Goal: Entertainment & Leisure: Browse casually

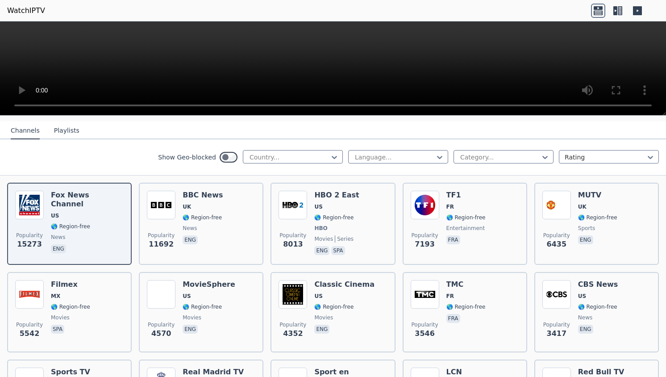
scroll to position [95, 0]
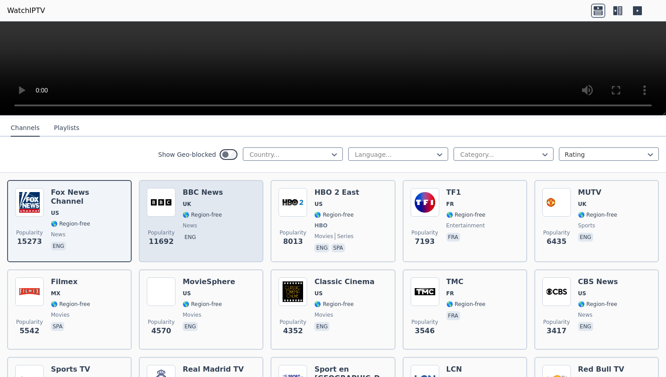
click at [158, 207] on img at bounding box center [161, 202] width 29 height 29
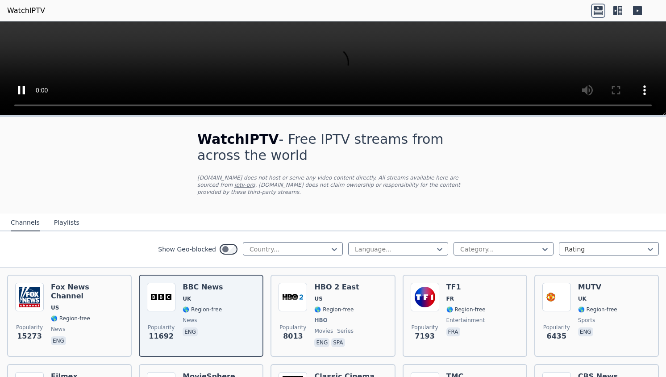
scroll to position [0, 0]
click at [9, 33] on video at bounding box center [333, 68] width 666 height 94
click at [12, 29] on video at bounding box center [333, 68] width 666 height 94
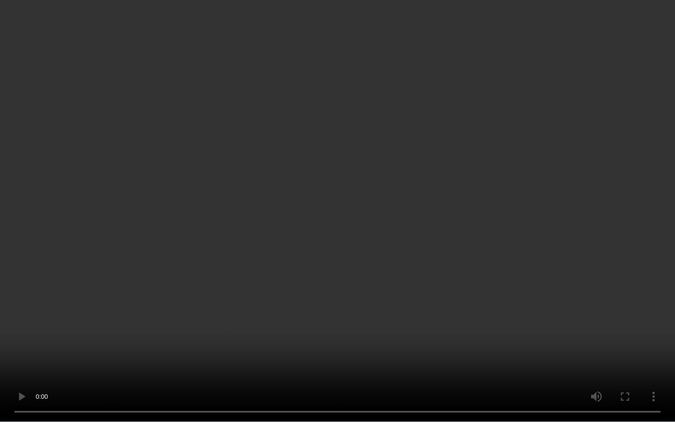
click at [89, 41] on video at bounding box center [337, 211] width 675 height 422
click at [415, 376] on video at bounding box center [337, 211] width 675 height 422
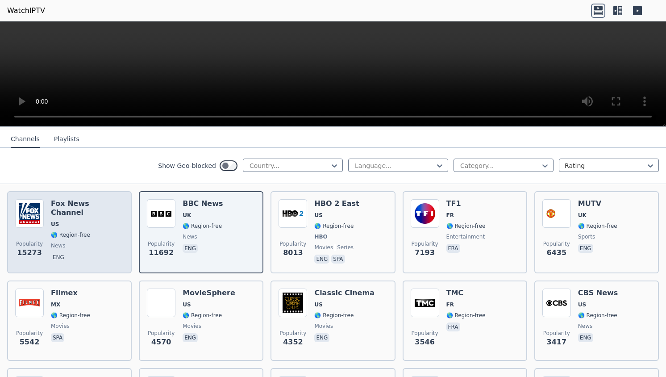
scroll to position [77, 0]
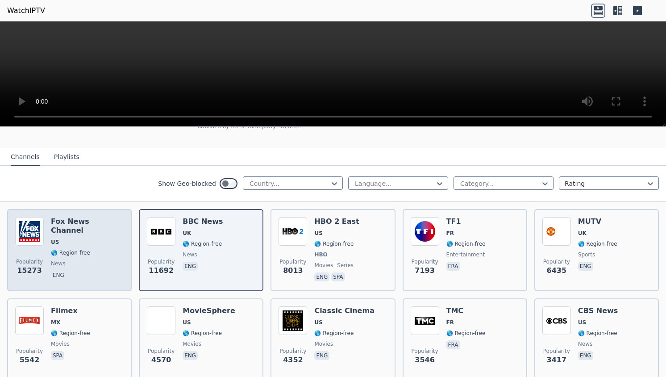
click at [46, 233] on div "Popularity 15273 [PERSON_NAME] US 🌎 Region-free news eng" at bounding box center [69, 250] width 108 height 66
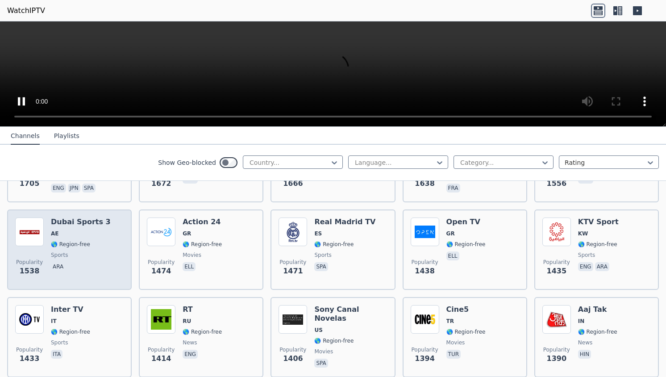
scroll to position [693, 0]
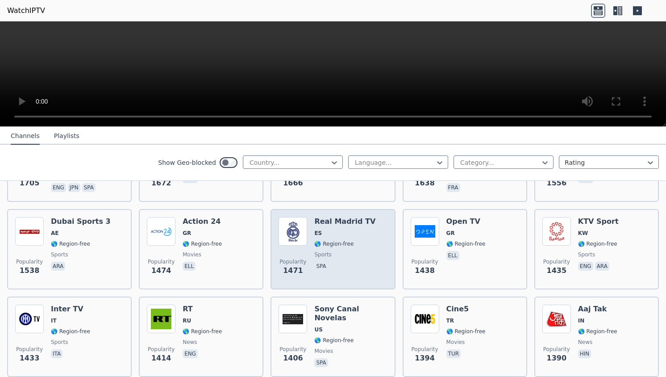
click at [290, 227] on img at bounding box center [292, 231] width 29 height 29
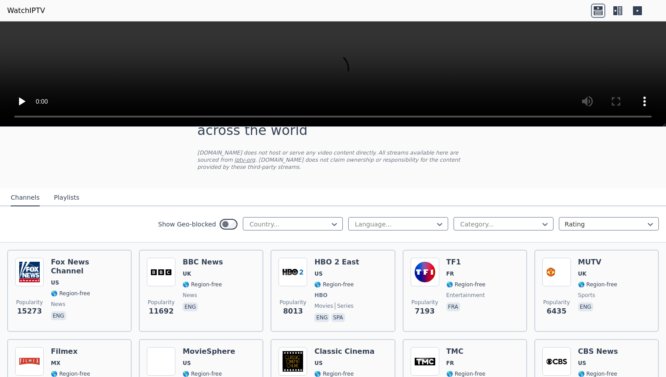
scroll to position [39, 0]
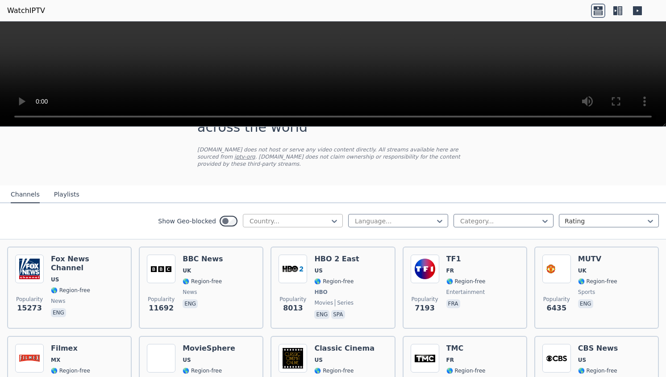
click at [272, 216] on div "Country..." at bounding box center [293, 220] width 100 height 13
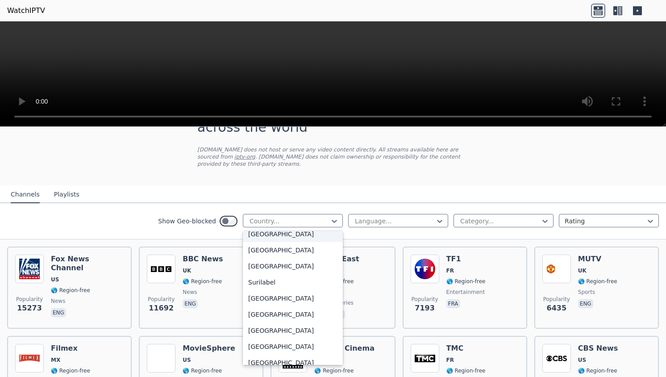
scroll to position [2833, 0]
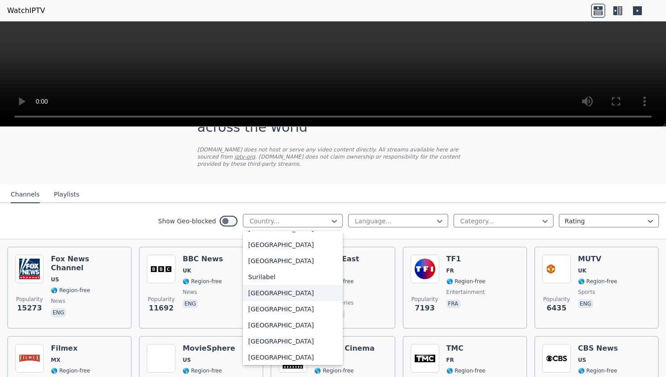
click at [278, 298] on div "[GEOGRAPHIC_DATA]" at bounding box center [293, 293] width 100 height 16
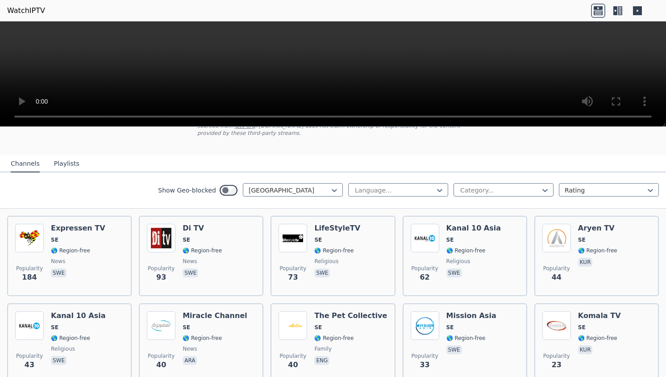
scroll to position [66, 0]
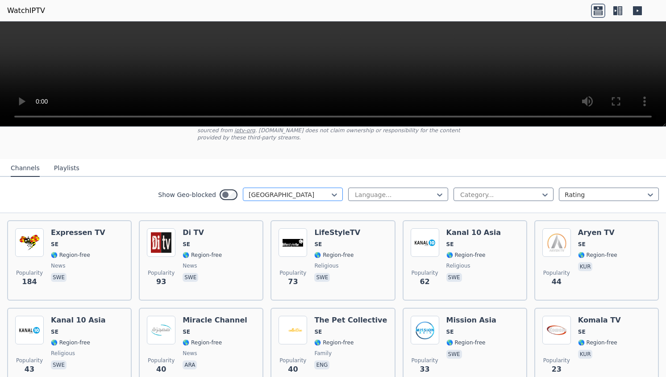
click at [280, 197] on div at bounding box center [289, 194] width 81 height 9
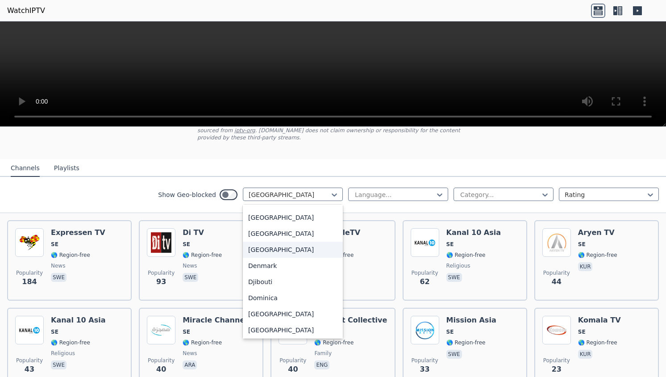
scroll to position [762, 0]
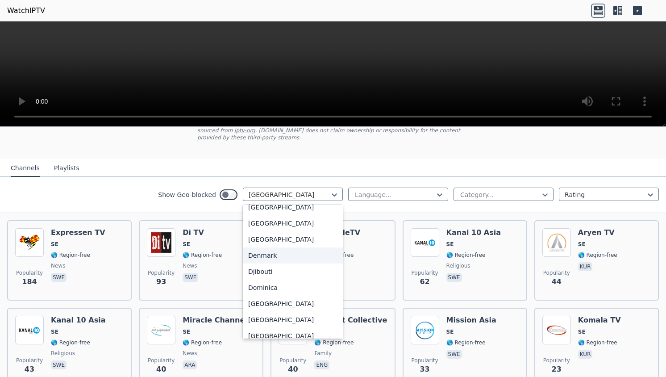
click at [272, 263] on div "Denmark" at bounding box center [293, 255] width 100 height 16
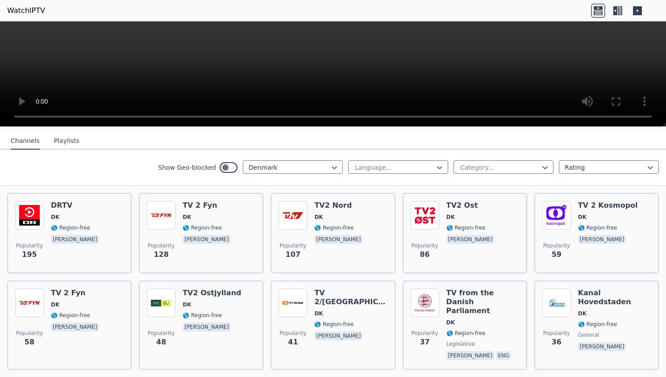
scroll to position [99, 0]
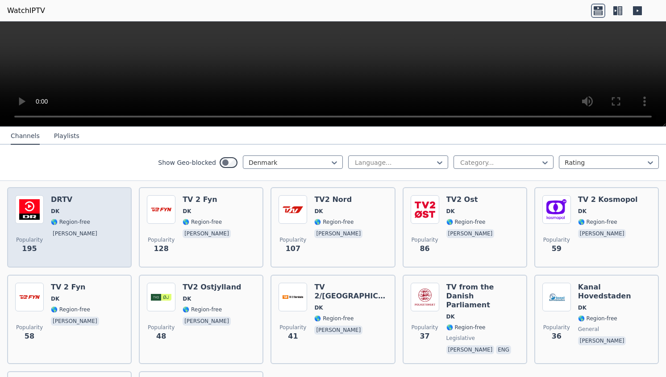
click at [102, 204] on div "Popularity 195 DRTV DK 🌎 Region-free [PERSON_NAME]" at bounding box center [69, 227] width 108 height 64
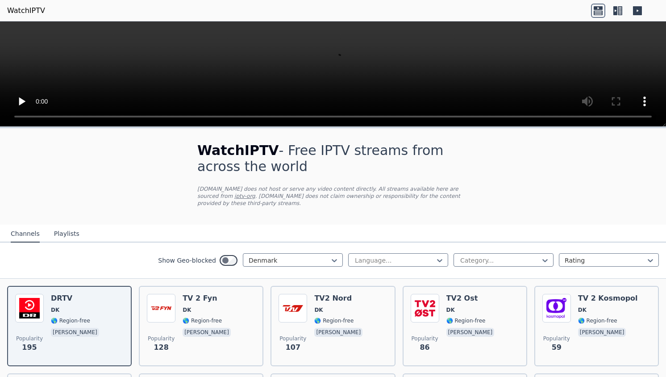
scroll to position [0, 0]
click at [332, 78] on video at bounding box center [333, 73] width 666 height 105
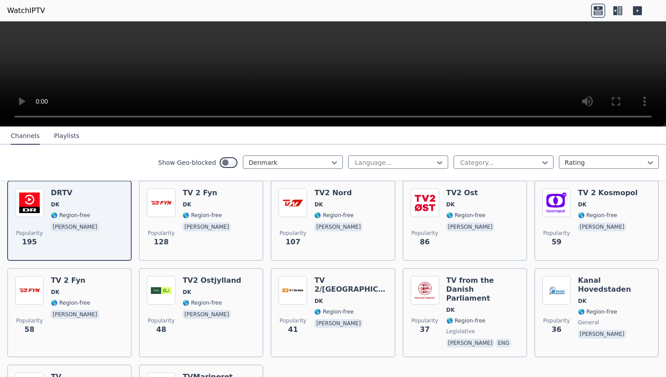
scroll to position [112, 0]
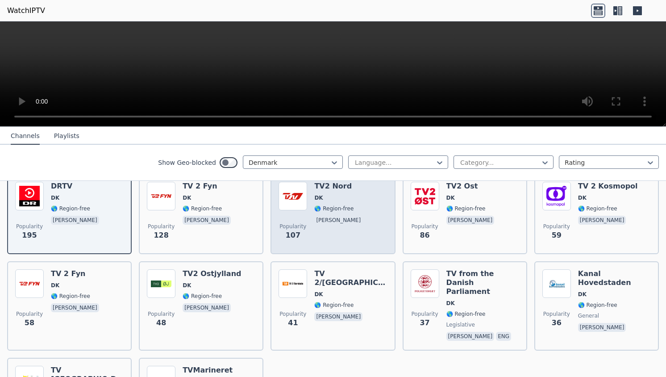
click at [332, 194] on div "TV2 [PERSON_NAME] 🌎 Region-free [PERSON_NAME]" at bounding box center [339, 214] width 50 height 64
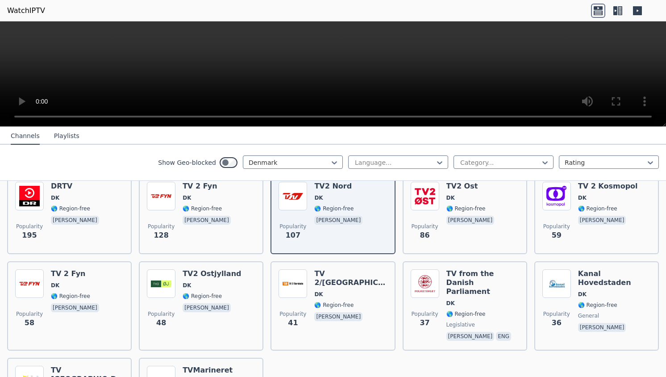
click at [397, 214] on div "Popularity 195 DRTV DK 🌎 Region-free [PERSON_NAME] Popularity 128 TV 2 Fyn DK 🌎…" at bounding box center [333, 305] width 666 height 278
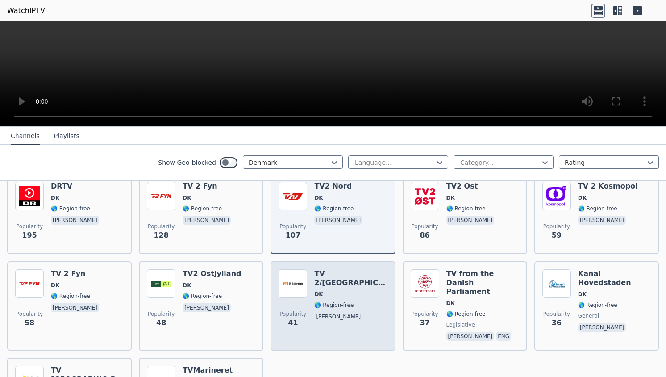
click at [351, 303] on div "TV 2/[GEOGRAPHIC_DATA] [GEOGRAPHIC_DATA] 🌎 Region-free [PERSON_NAME]" at bounding box center [350, 305] width 73 height 73
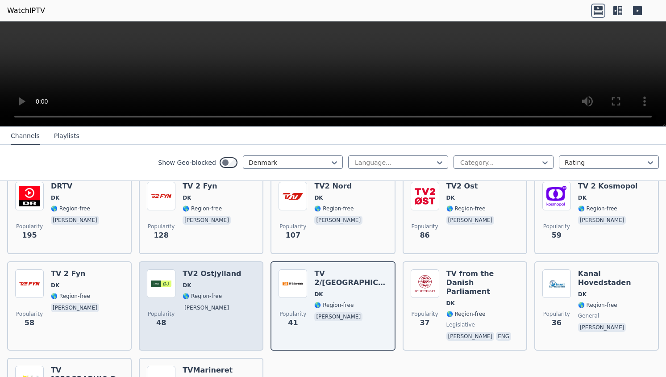
click at [199, 323] on div "TV2 Ostjylland DK 🌎 Region-free [PERSON_NAME]" at bounding box center [212, 305] width 58 height 73
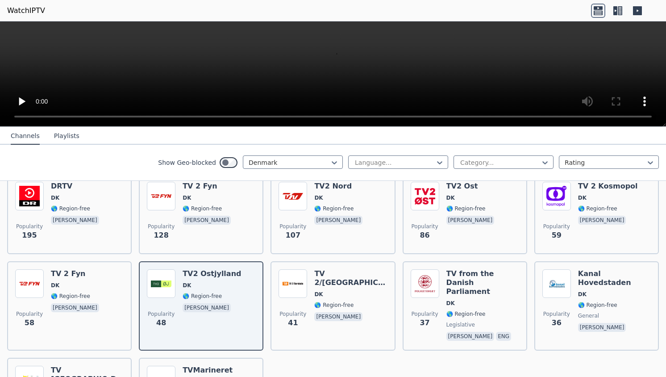
scroll to position [0, 0]
click at [315, 158] on div "Denmark" at bounding box center [293, 161] width 100 height 13
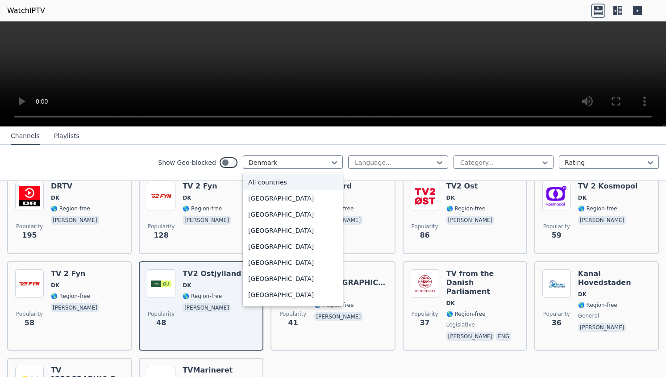
click at [280, 177] on div "All countries" at bounding box center [293, 182] width 100 height 16
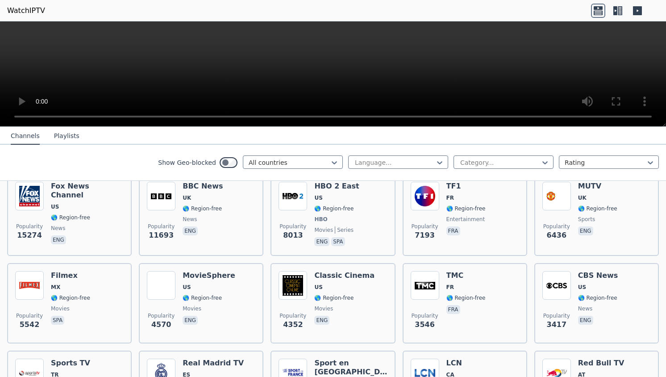
click at [227, 175] on div "Show Geo-blocked option All countries, selected. All countries Language... Cate…" at bounding box center [333, 163] width 666 height 36
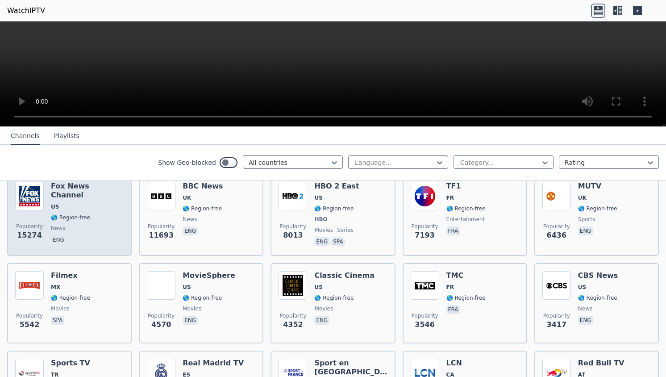
click at [109, 202] on div "[PERSON_NAME] US 🌎 Region-free news eng" at bounding box center [87, 215] width 73 height 66
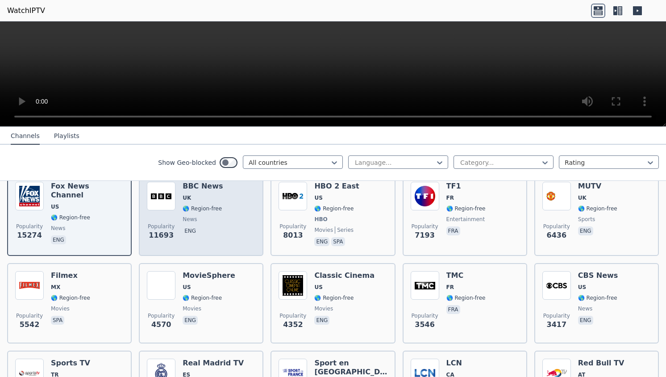
click at [185, 212] on div "BBC News UK 🌎 Region-free news eng" at bounding box center [203, 215] width 40 height 66
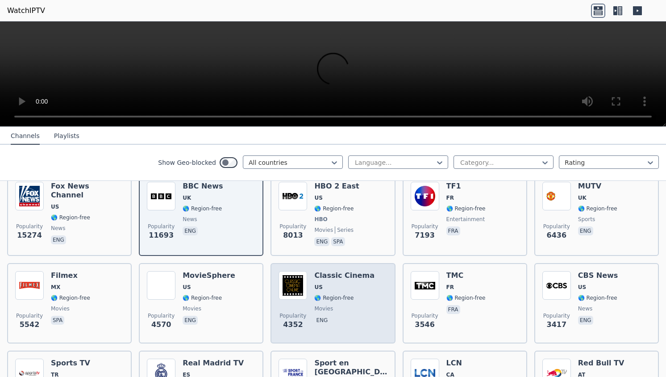
click at [330, 271] on h6 "Classic Cinema" at bounding box center [344, 275] width 60 height 9
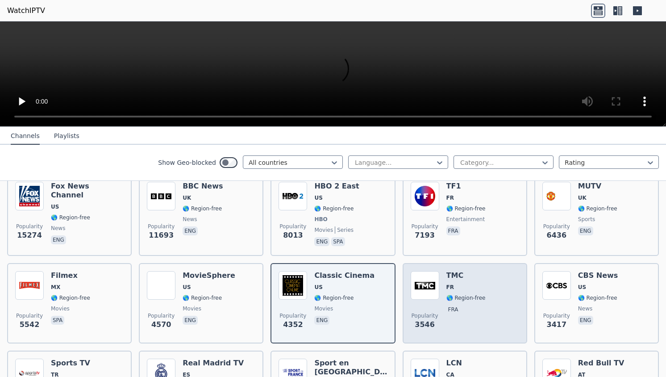
click at [442, 268] on div "Popularity 3546 TMC FR 🌎 Region-free fra" at bounding box center [465, 303] width 125 height 80
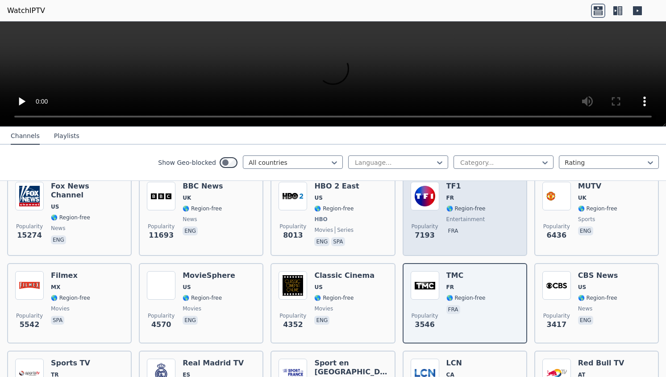
click at [427, 204] on img at bounding box center [425, 196] width 29 height 29
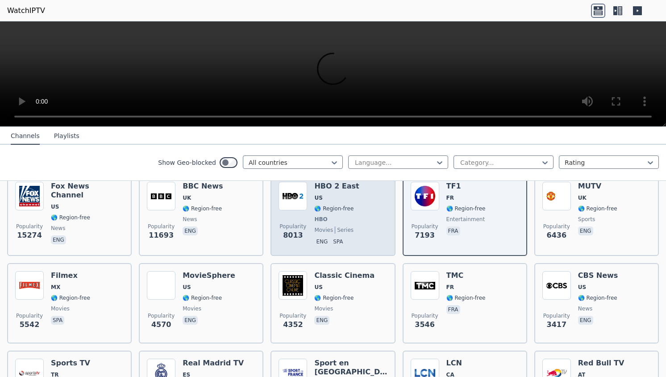
click at [332, 202] on div "HBO 2 East US 🌎 Region-free HBO movies series eng spa" at bounding box center [336, 215] width 45 height 66
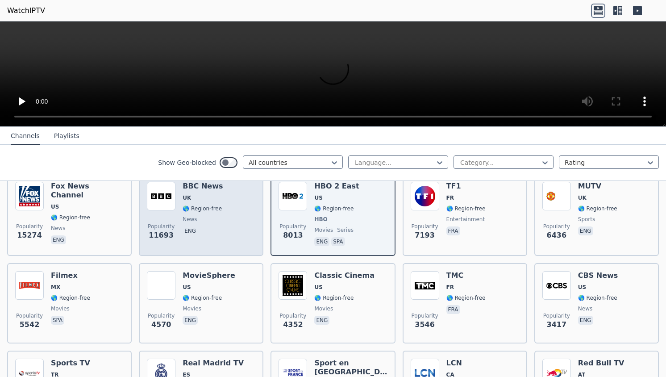
click at [239, 206] on div "Popularity 11693 BBC News UK 🌎 Region-free news eng" at bounding box center [201, 215] width 108 height 66
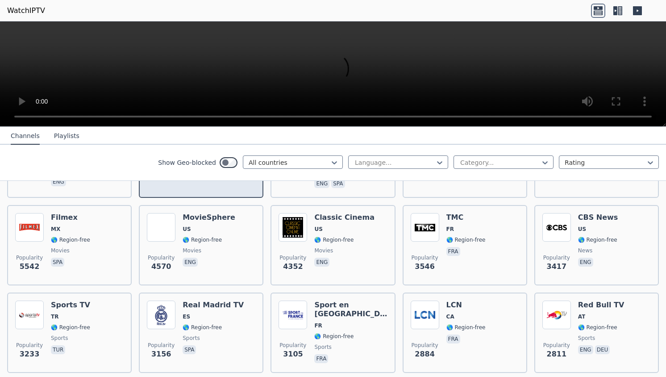
scroll to position [174, 0]
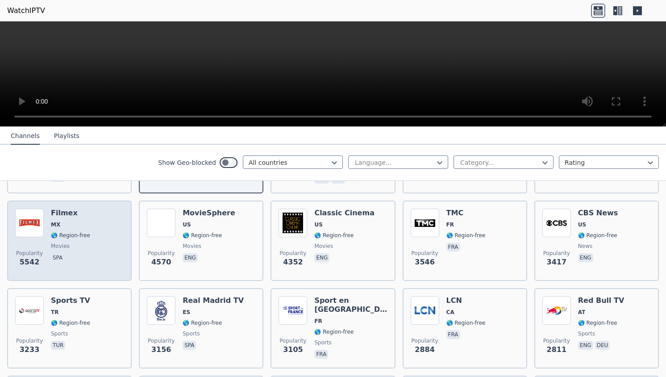
click at [90, 240] on div "Popularity 5542 Filmex MX 🌎 Region-free movies spa" at bounding box center [69, 240] width 108 height 64
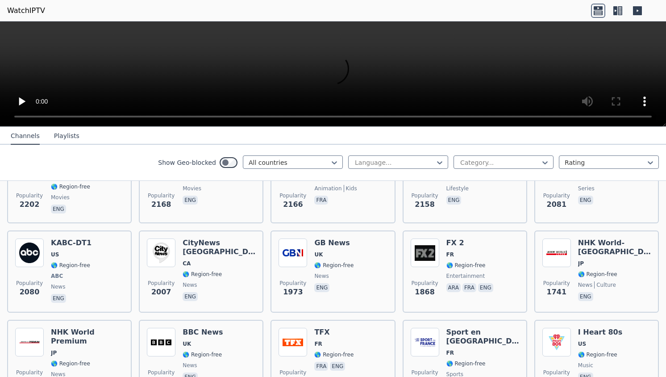
scroll to position [609, 0]
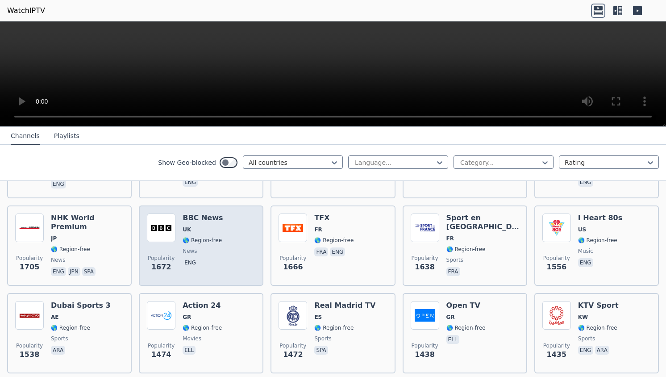
click at [227, 236] on div "Popularity 1672 BBC News UK 🌎 Region-free news eng" at bounding box center [201, 245] width 108 height 64
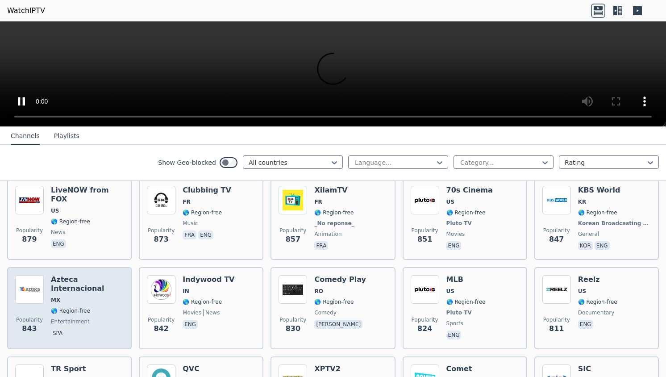
scroll to position [1625, 0]
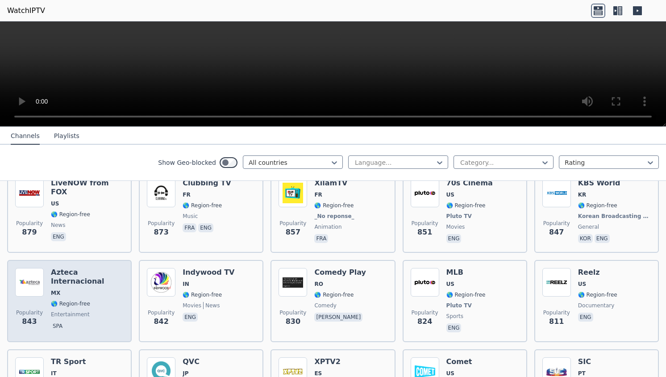
click at [100, 311] on span "entertainment" at bounding box center [87, 314] width 73 height 7
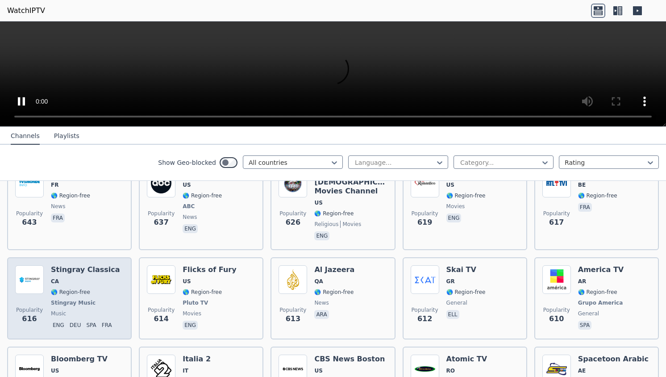
scroll to position [2257, 0]
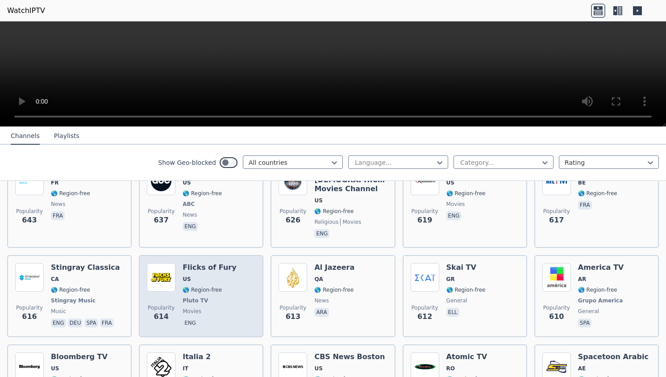
click at [166, 264] on img at bounding box center [161, 277] width 29 height 29
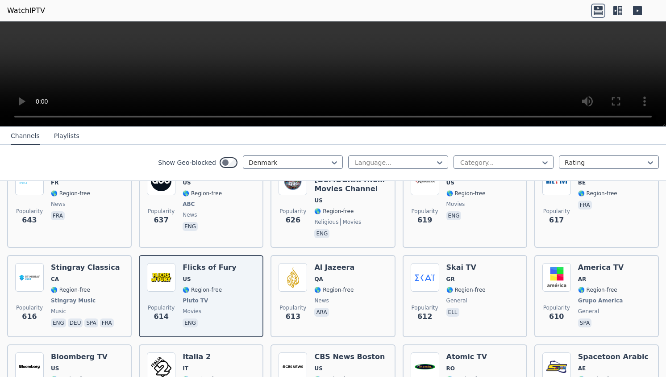
scroll to position [202, 0]
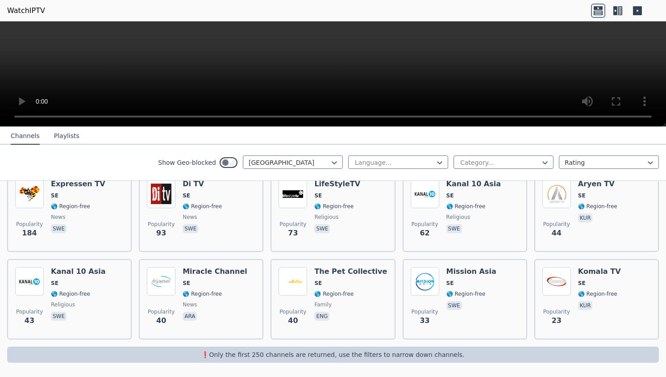
scroll to position [114, 0]
